Goal: Task Accomplishment & Management: Use online tool/utility

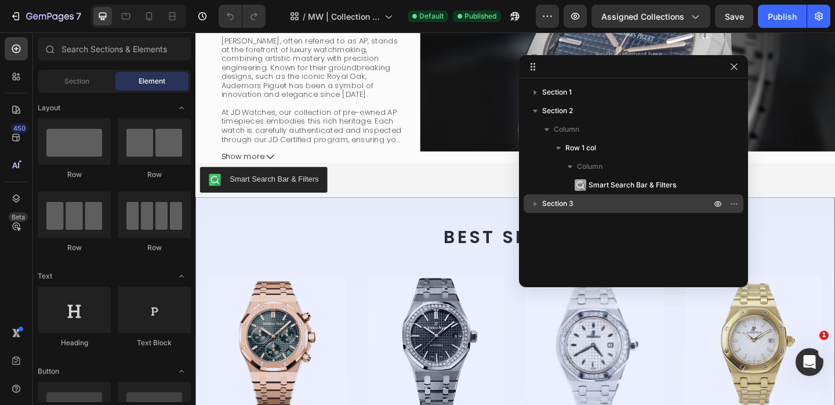
click at [529, 205] on icon "button" at bounding box center [535, 204] width 12 height 12
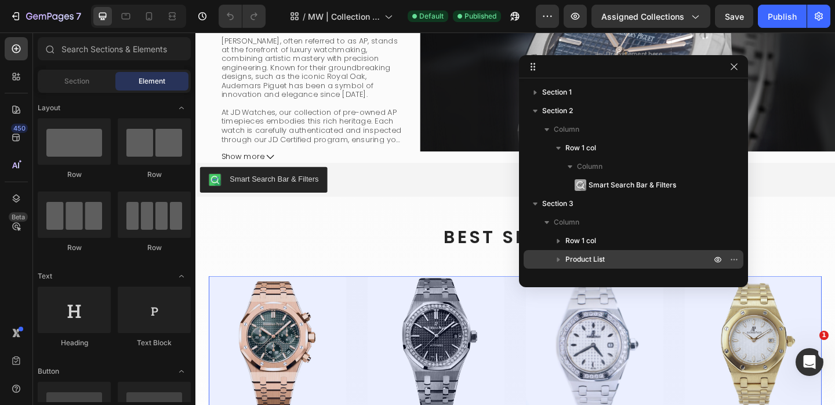
click at [559, 260] on icon "button" at bounding box center [559, 259] width 12 height 12
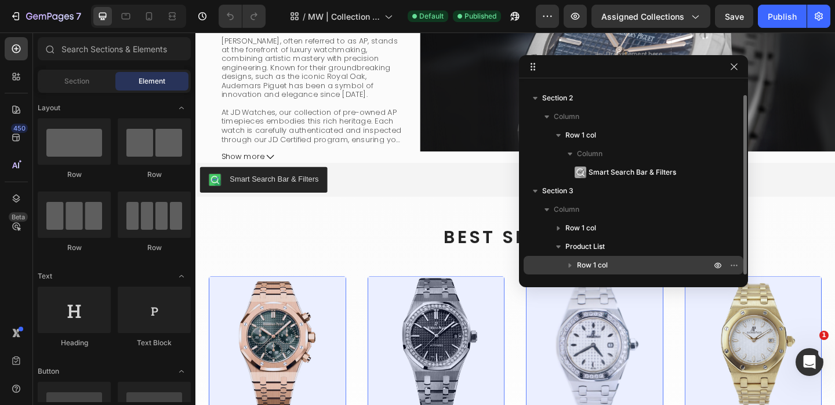
click at [566, 264] on icon "button" at bounding box center [570, 265] width 12 height 12
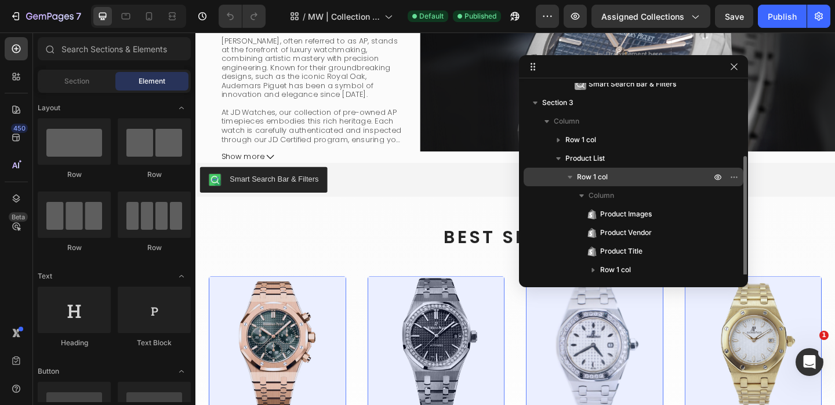
scroll to position [106, 0]
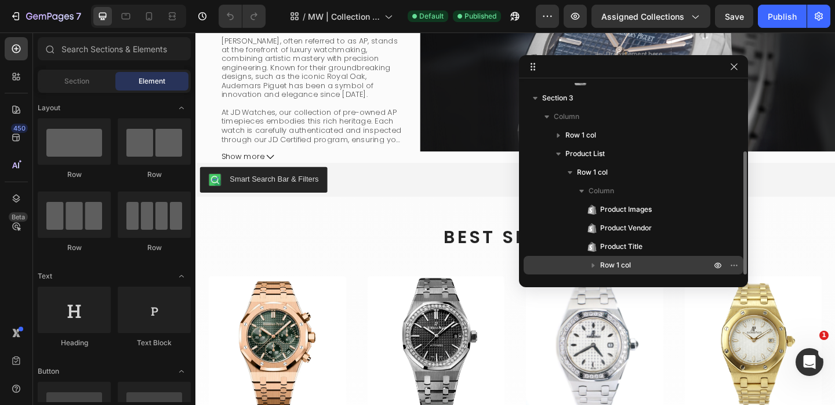
click at [596, 264] on icon "button" at bounding box center [593, 265] width 12 height 12
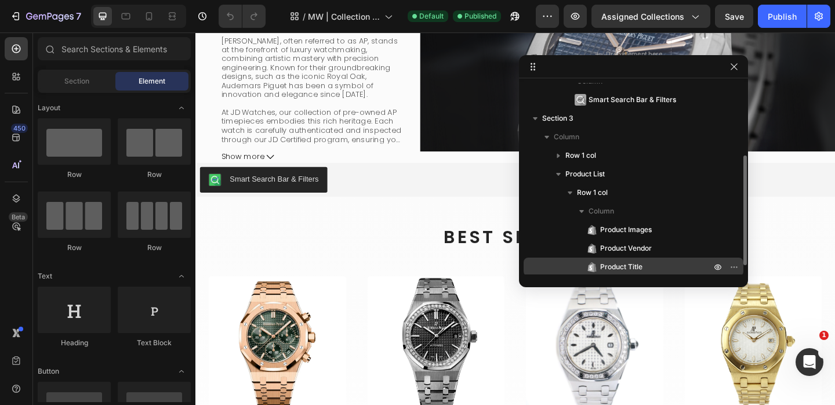
scroll to position [84, 0]
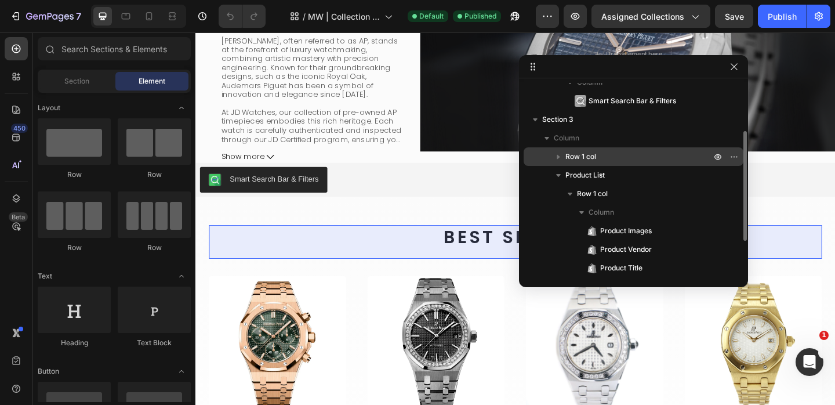
click at [561, 159] on icon "button" at bounding box center [559, 157] width 12 height 12
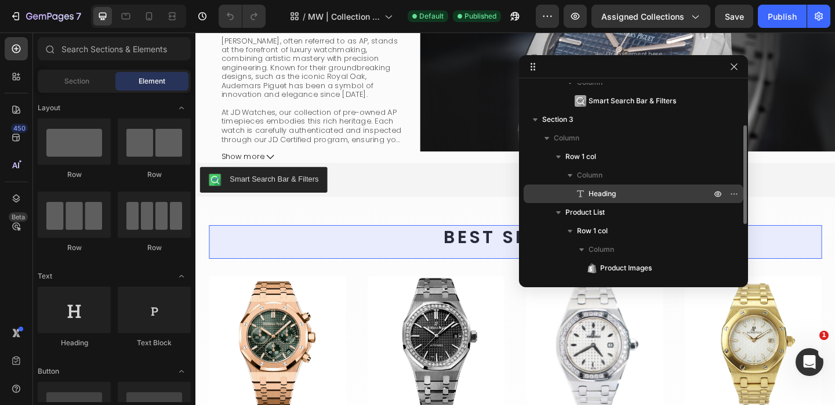
scroll to position [0, 0]
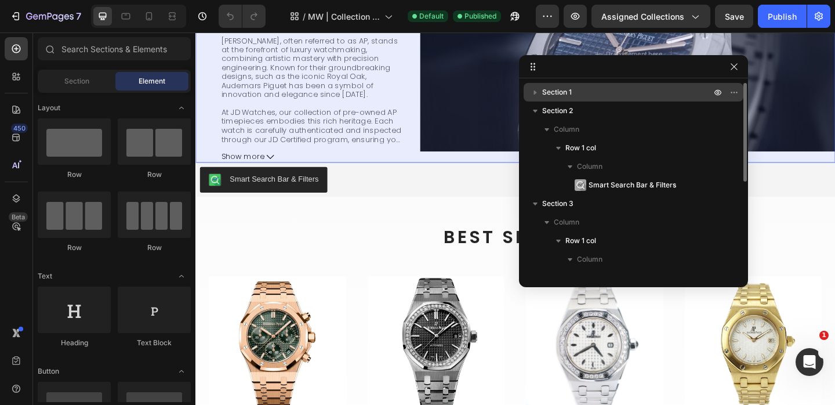
click at [534, 93] on icon "button" at bounding box center [535, 92] width 3 height 5
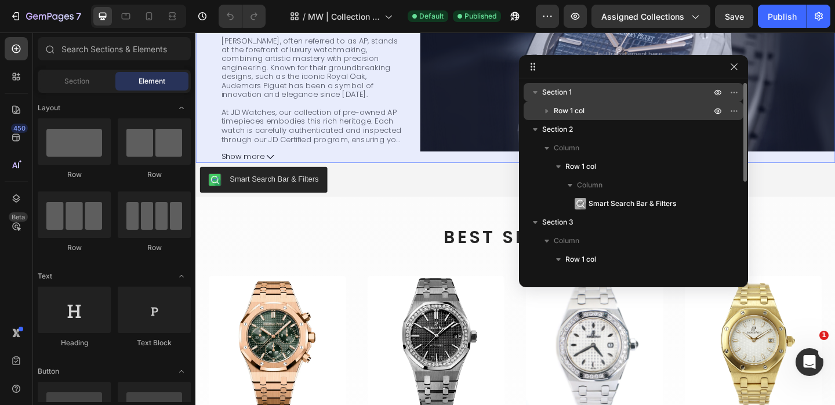
click at [546, 110] on icon "button" at bounding box center [547, 111] width 3 height 5
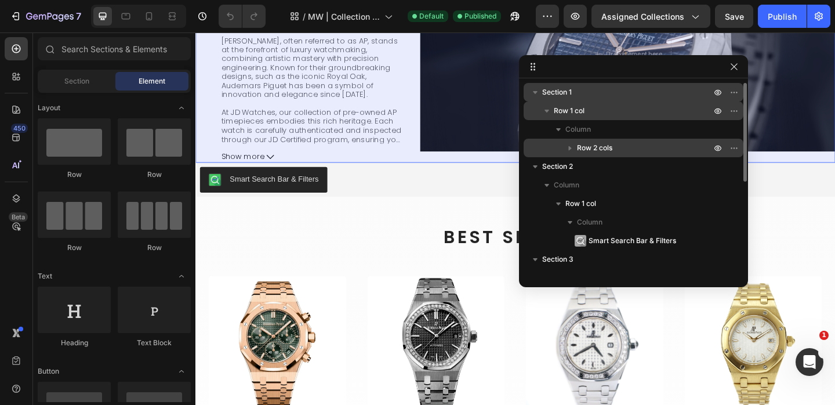
click at [571, 151] on icon "button" at bounding box center [570, 148] width 12 height 12
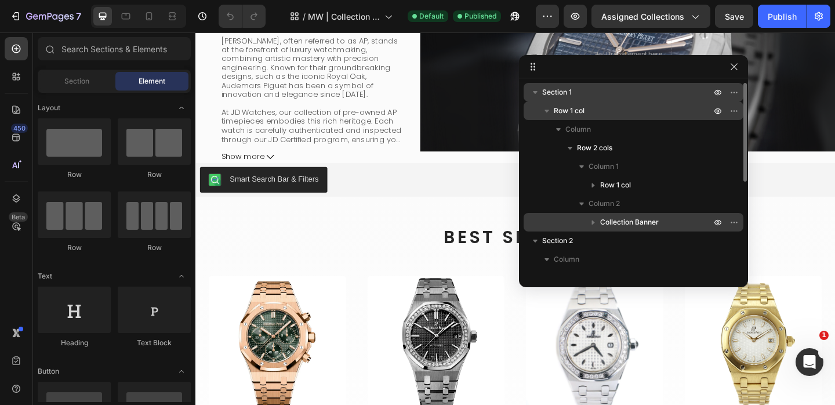
click at [594, 222] on icon "button" at bounding box center [593, 222] width 12 height 12
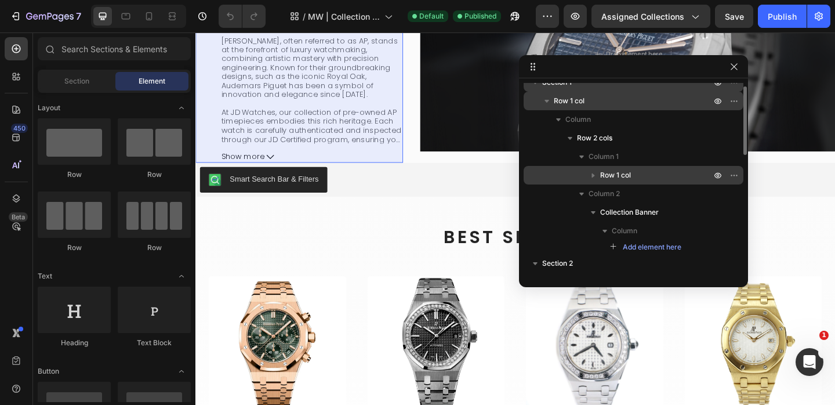
click at [590, 176] on icon "button" at bounding box center [593, 175] width 12 height 12
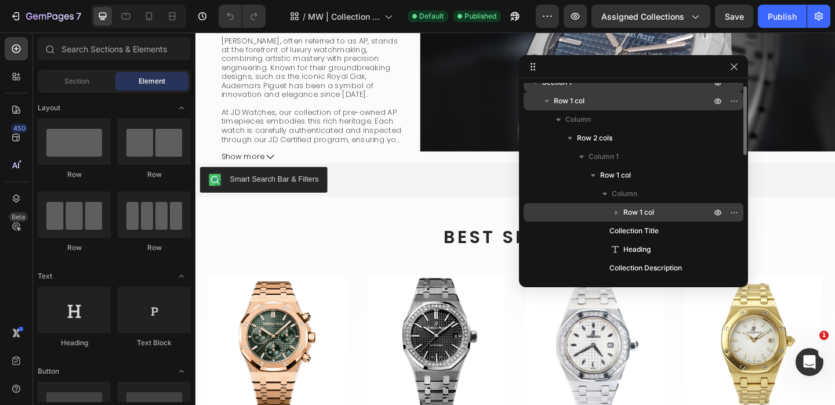
click at [614, 212] on icon "button" at bounding box center [617, 212] width 12 height 12
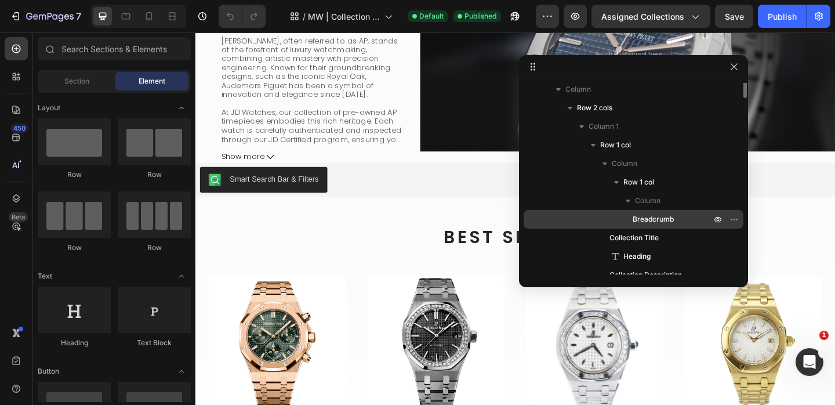
scroll to position [0, 0]
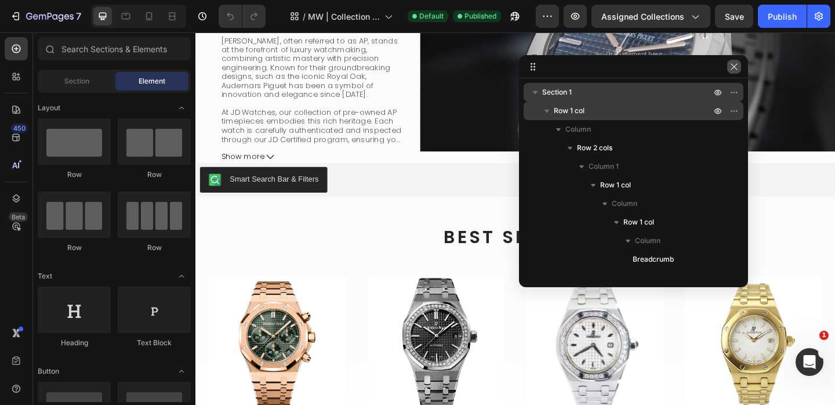
click at [734, 66] on icon "button" at bounding box center [733, 66] width 9 height 9
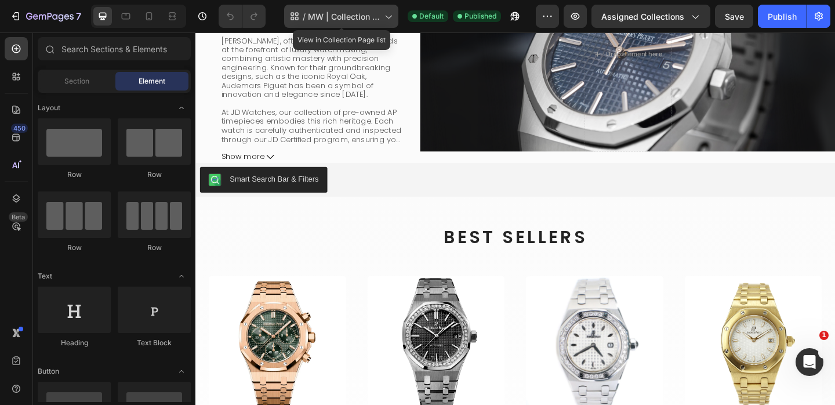
click at [391, 21] on icon at bounding box center [388, 16] width 12 height 12
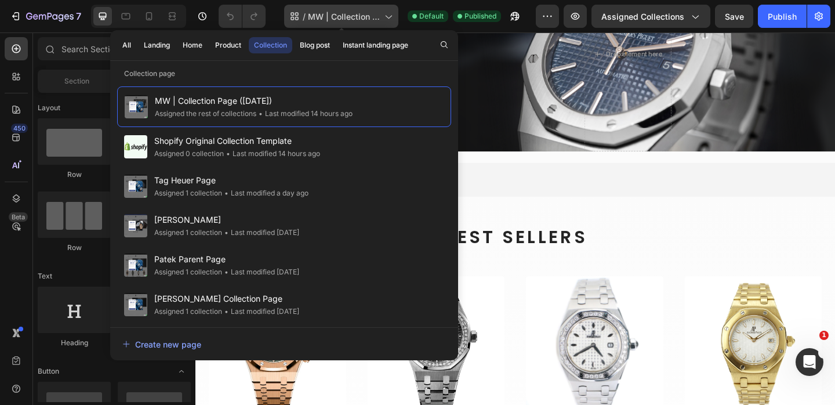
click at [391, 21] on icon at bounding box center [388, 16] width 12 height 12
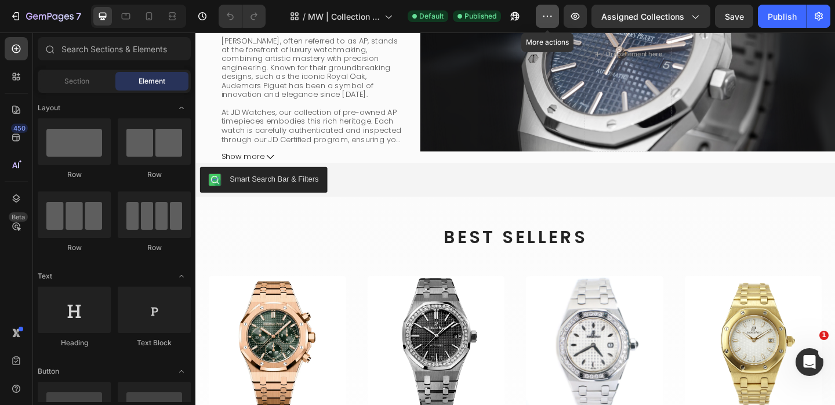
click at [551, 22] on button "button" at bounding box center [547, 16] width 23 height 23
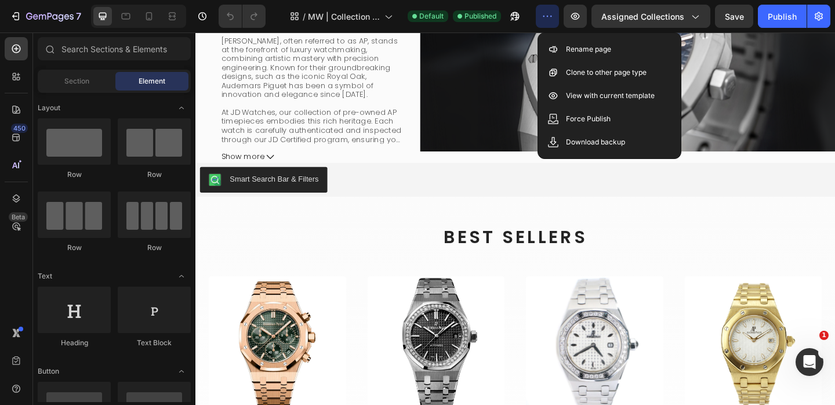
click at [551, 22] on button "button" at bounding box center [547, 16] width 23 height 23
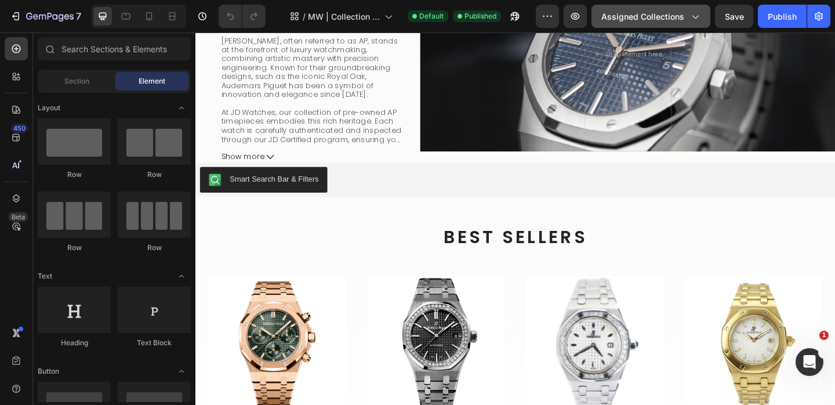
click at [703, 15] on button "Assigned Collections" at bounding box center [650, 16] width 119 height 23
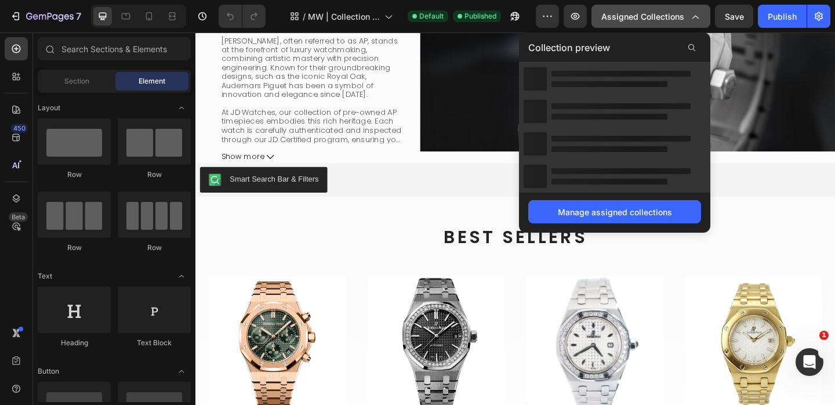
click at [703, 15] on button "Assigned Collections" at bounding box center [650, 16] width 119 height 23
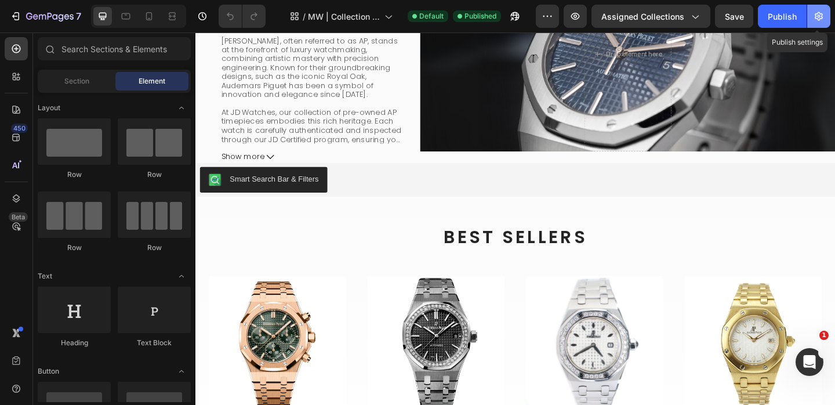
click at [821, 20] on icon "button" at bounding box center [819, 16] width 12 height 12
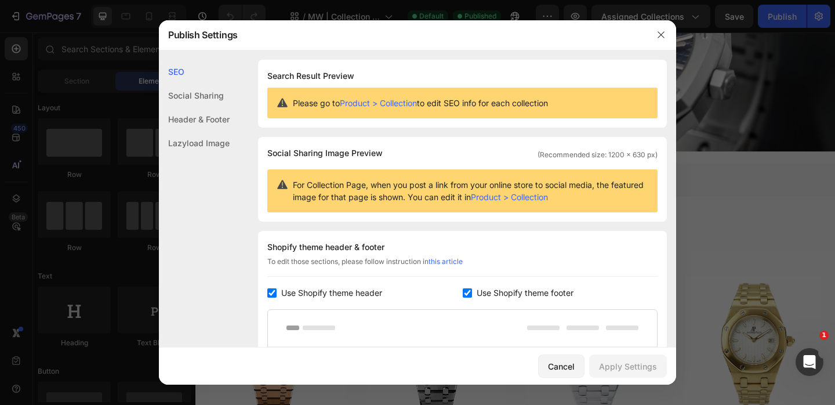
click at [219, 142] on div "Lazyload Image" at bounding box center [194, 143] width 71 height 24
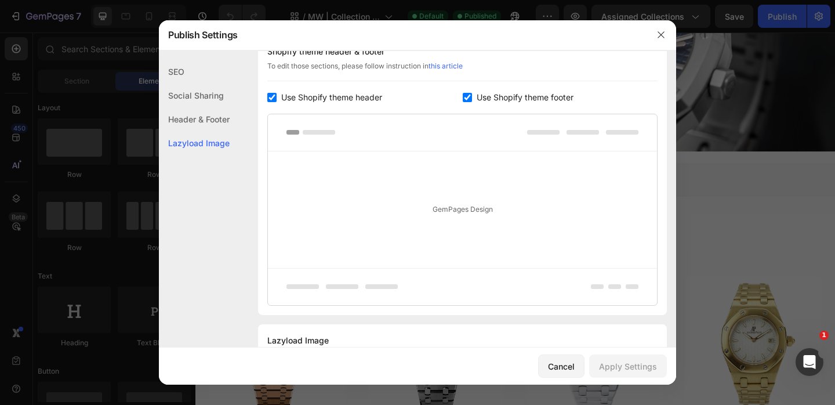
scroll to position [249, 0]
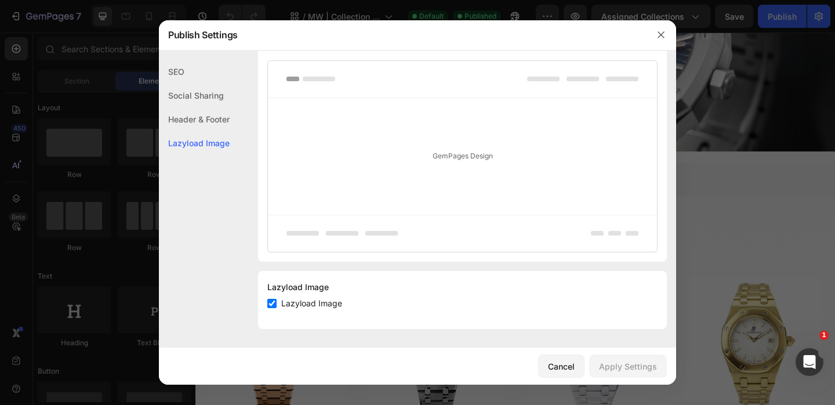
click at [275, 303] on input "checkbox" at bounding box center [271, 303] width 9 height 9
checkbox input "true"
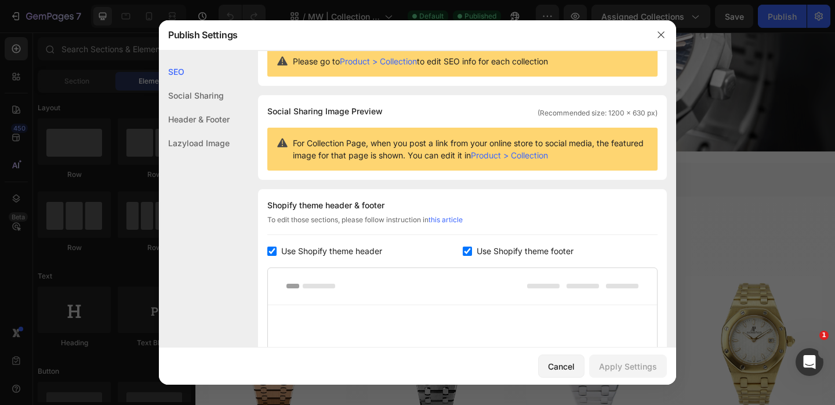
scroll to position [0, 0]
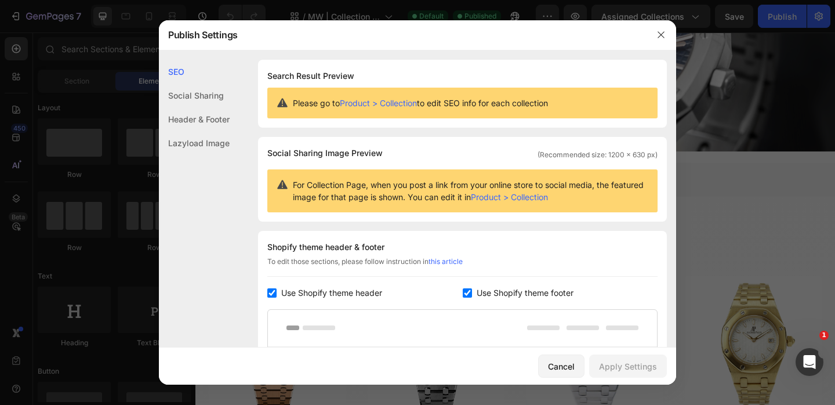
click at [198, 107] on div "Social Sharing" at bounding box center [194, 119] width 71 height 24
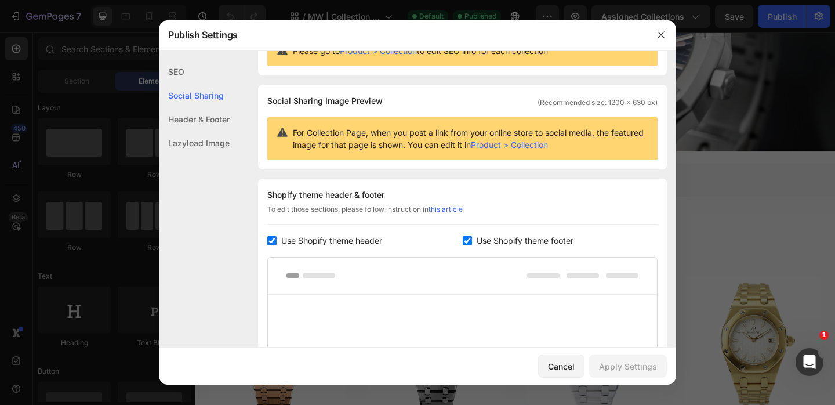
scroll to position [75, 0]
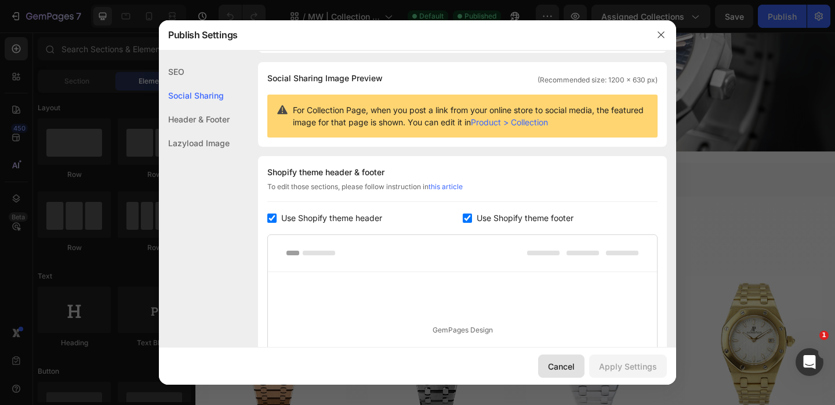
click at [560, 362] on div "Cancel" at bounding box center [561, 366] width 27 height 12
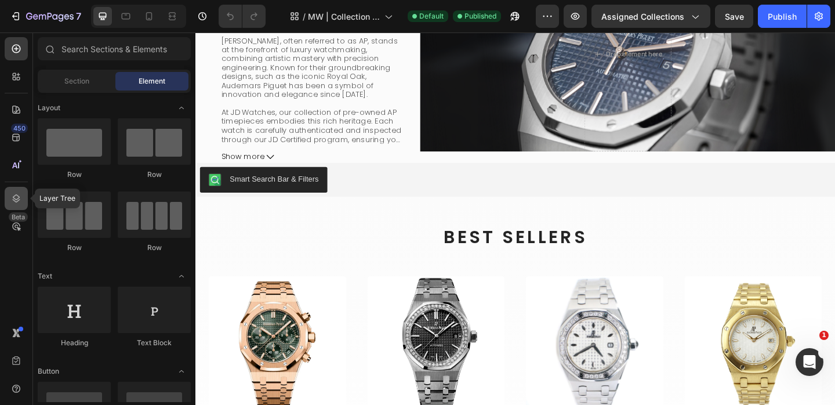
click at [13, 200] on icon at bounding box center [16, 199] width 12 height 12
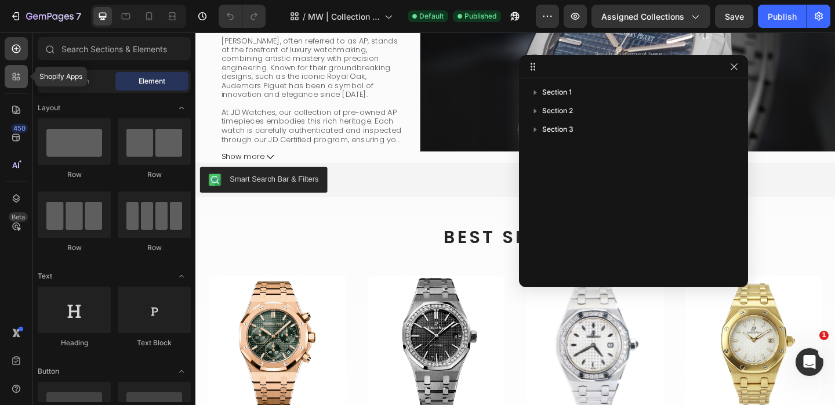
click at [13, 81] on icon at bounding box center [16, 77] width 12 height 12
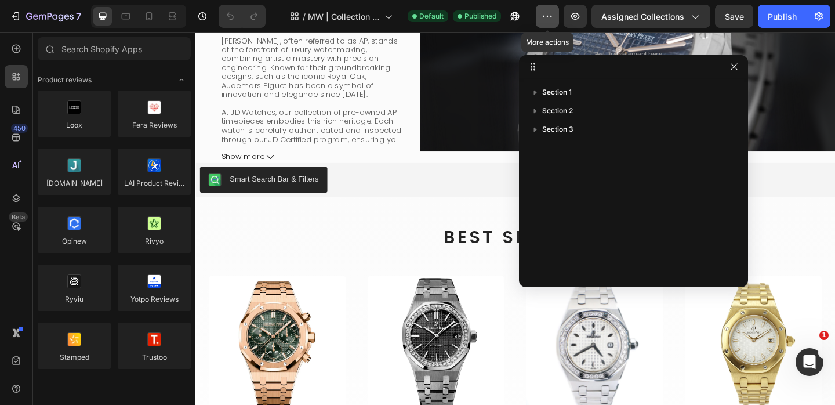
click at [551, 20] on icon "button" at bounding box center [548, 16] width 12 height 12
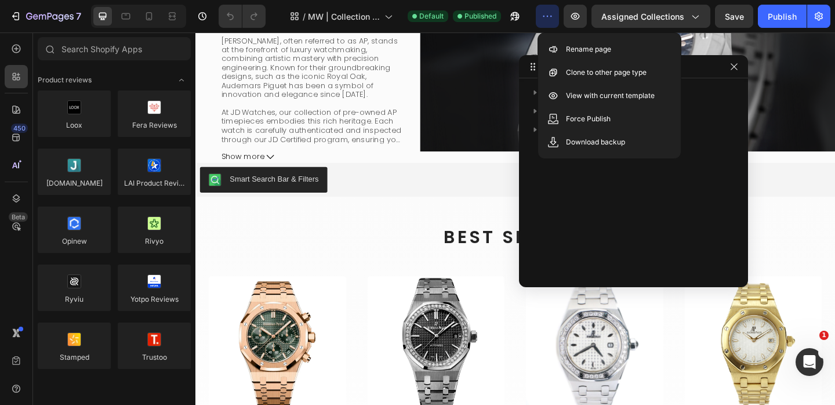
click at [551, 20] on icon "button" at bounding box center [548, 16] width 12 height 12
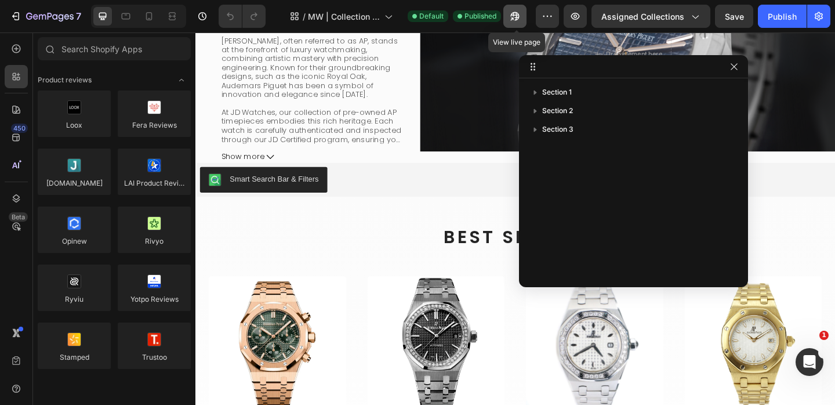
click at [516, 20] on icon "button" at bounding box center [515, 16] width 12 height 12
